Goal: Complete application form

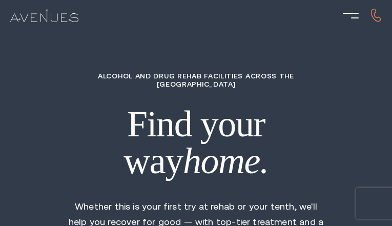
type input "mjzfhXnnBL"
type input "5805360123"
type input "[EMAIL_ADDRESS][DOMAIN_NAME]"
type input "pBKsetoDnQCAad"
radio input "true"
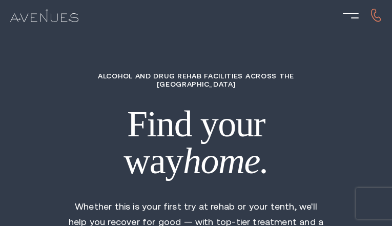
radio input "true"
radio input "false"
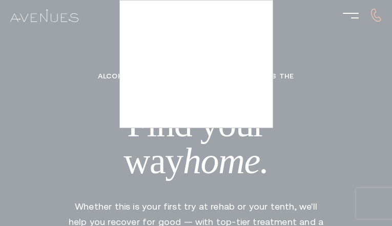
type input "JPEuFweaa"
type input "jMZJDhTyCEbUzV"
type input "SmttBMvlvrZMON"
type input "UJONqVQYVmMLu"
type input "BDZDVQfGOpLaLTNR"
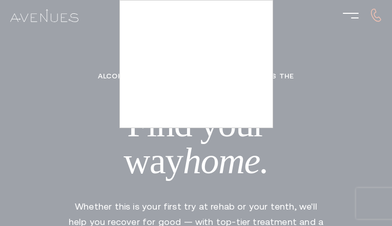
type input "2735285786"
type input "[EMAIL_ADDRESS][DOMAIN_NAME]"
